Goal: Information Seeking & Learning: Learn about a topic

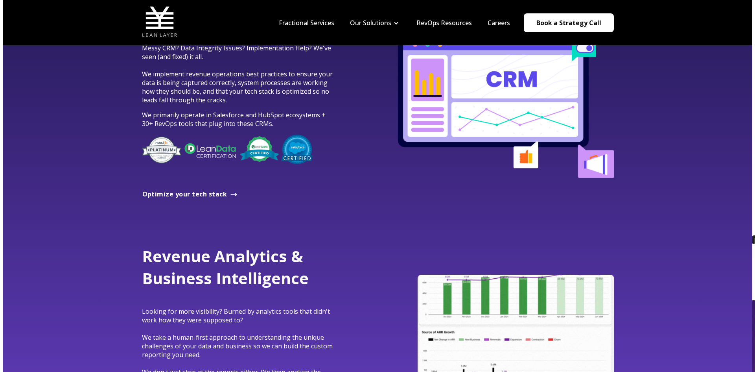
scroll to position [275, 0]
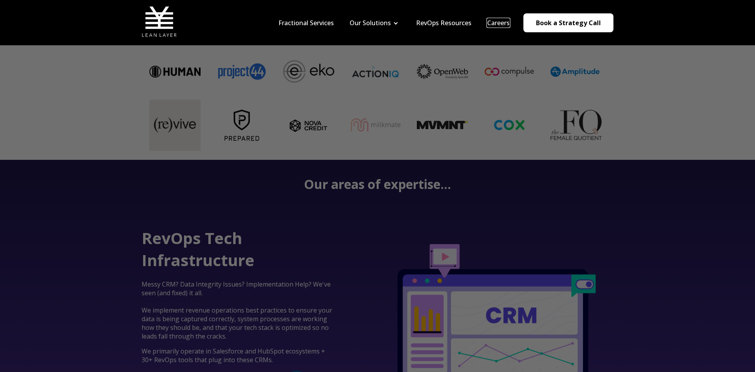
click at [509, 24] on link "Careers" at bounding box center [498, 22] width 22 height 9
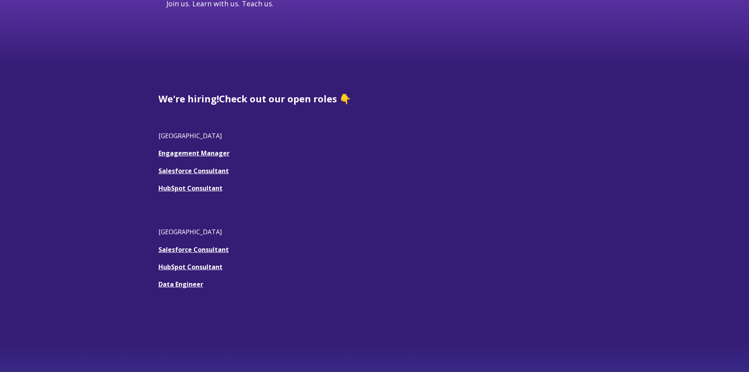
scroll to position [197, 0]
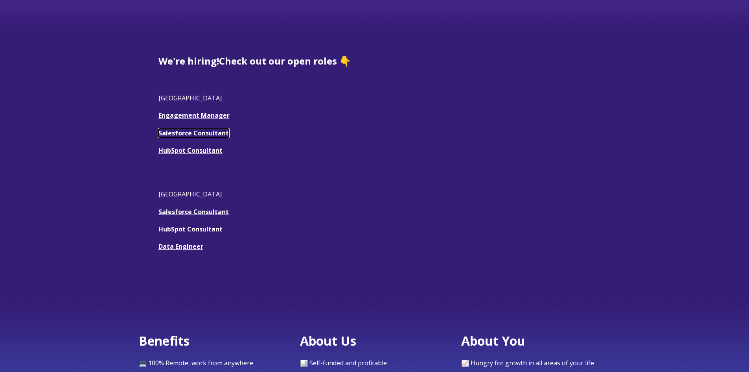
click at [212, 133] on u "Salesforce Consultant" at bounding box center [194, 133] width 70 height 9
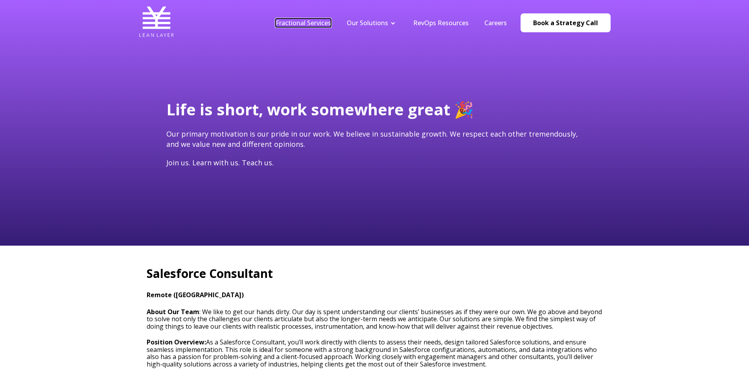
click at [297, 25] on link "Fractional Services" at bounding box center [303, 22] width 55 height 9
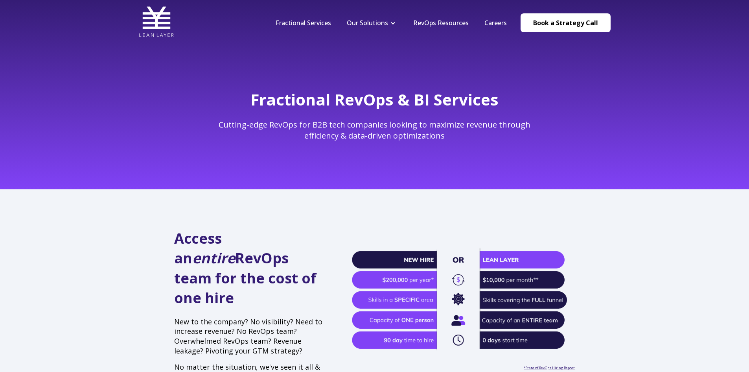
click at [531, 271] on img at bounding box center [463, 298] width 223 height 105
click at [532, 271] on img at bounding box center [463, 298] width 223 height 105
drag, startPoint x: 582, startPoint y: 209, endPoint x: 587, endPoint y: 210, distance: 5.2
click at [583, 209] on div "Access an entire RevOps team for the cost of one hire New to the company? No vi…" at bounding box center [374, 327] width 749 height 276
